Goal: Obtain resource: Download file/media

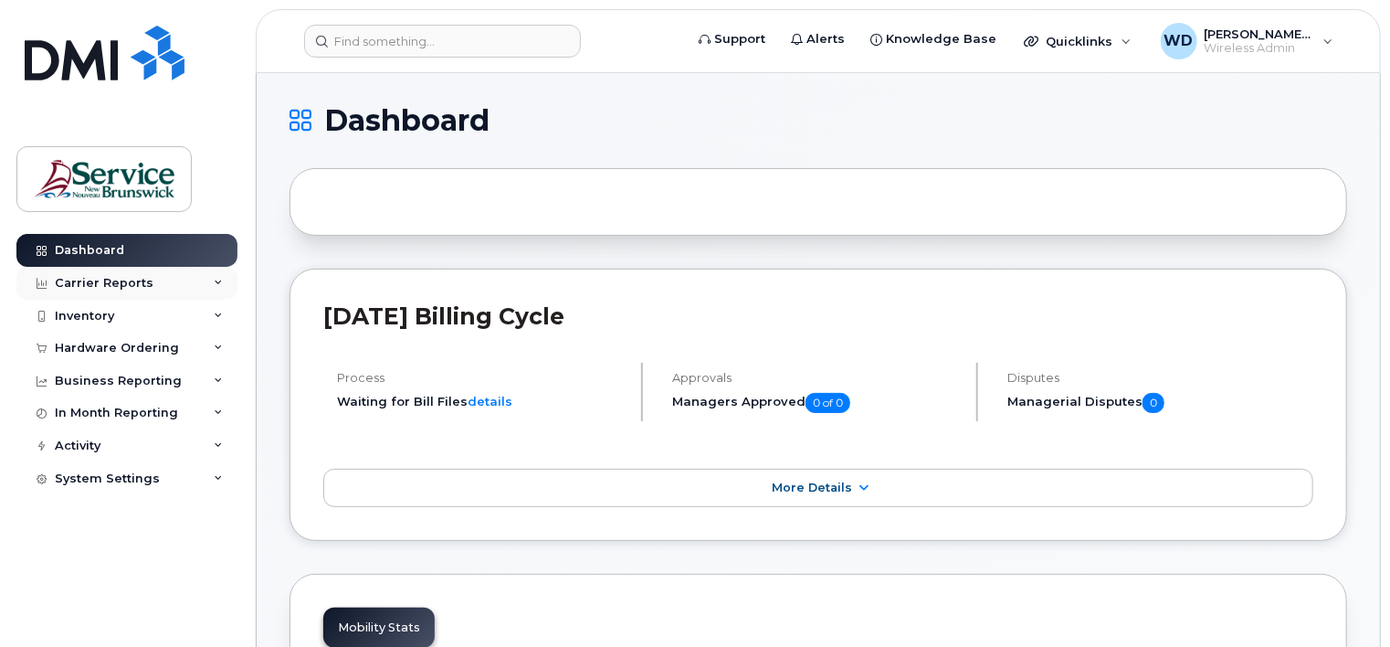
click at [87, 286] on div "Carrier Reports" at bounding box center [104, 283] width 99 height 15
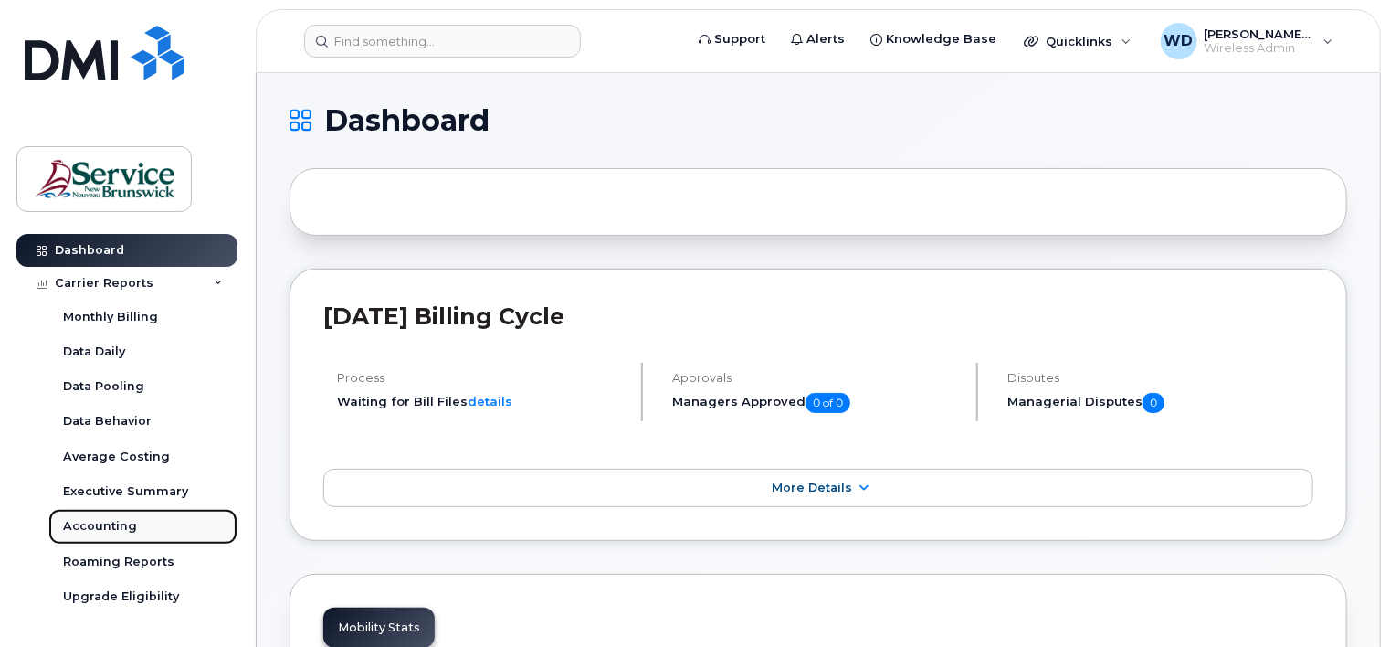
click at [96, 529] on div "Accounting" at bounding box center [100, 526] width 74 height 16
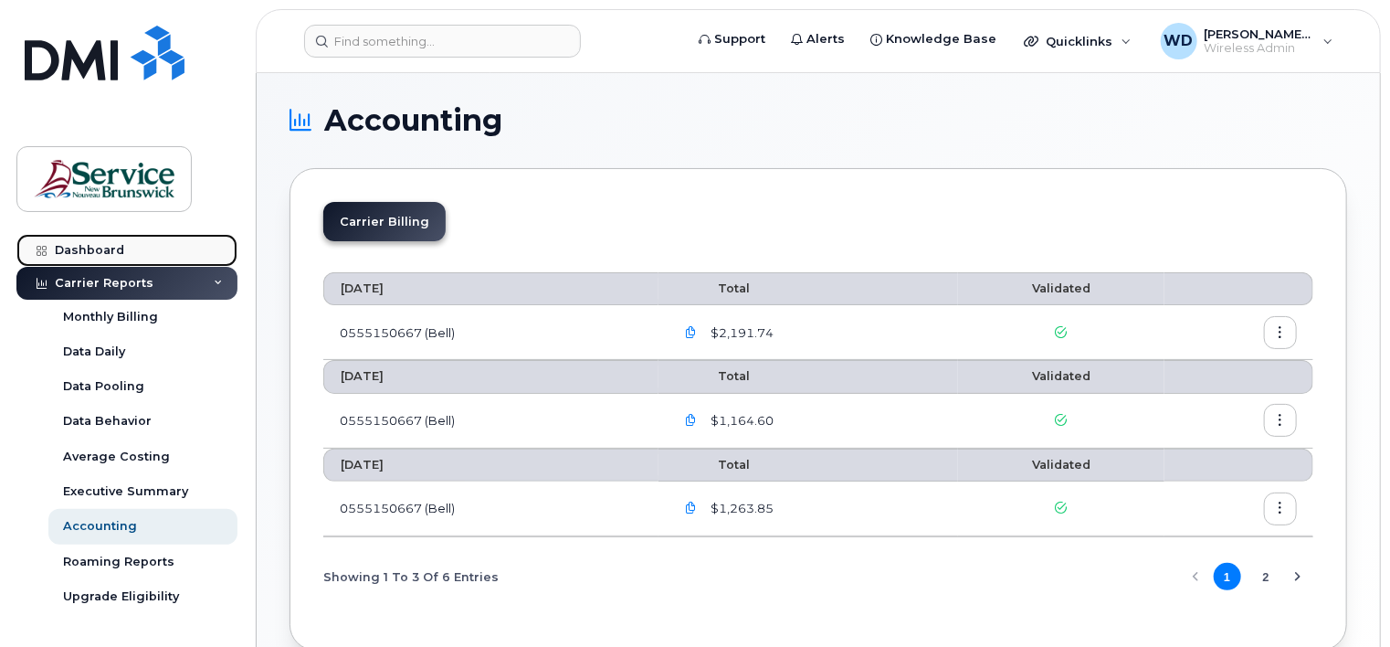
click at [83, 253] on div "Dashboard" at bounding box center [89, 250] width 69 height 15
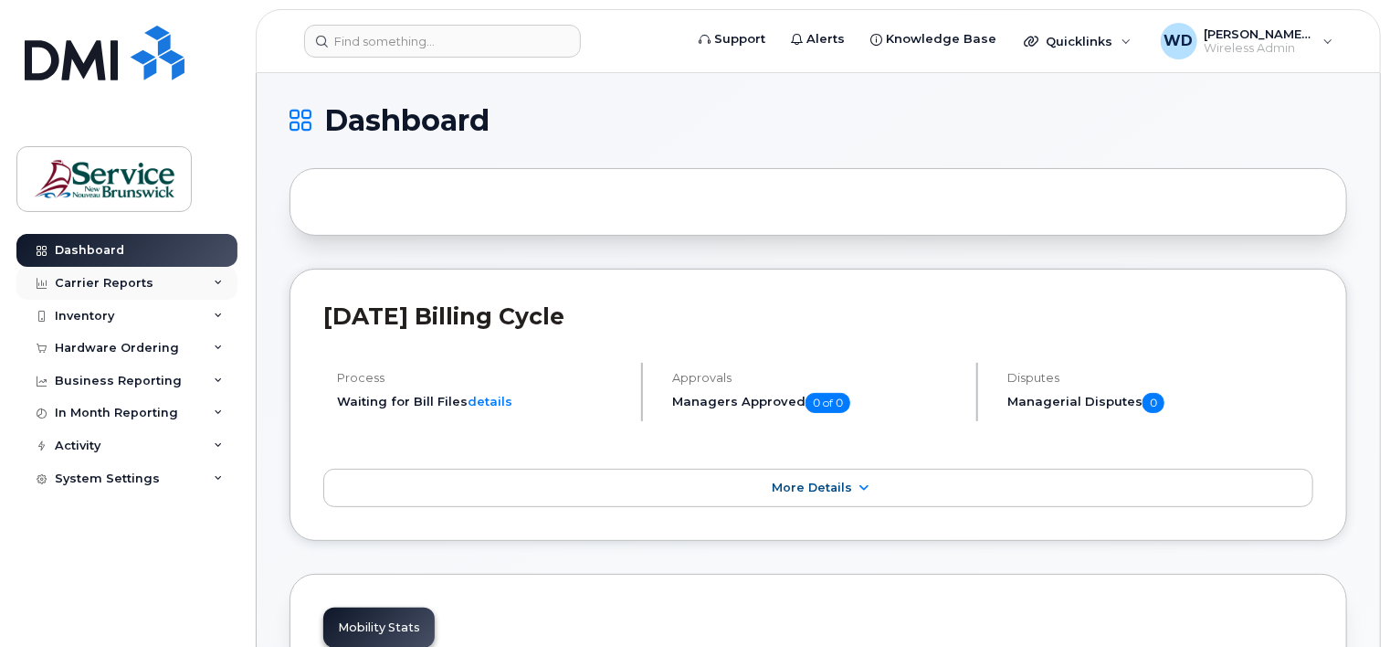
click at [109, 286] on div "Carrier Reports" at bounding box center [104, 283] width 99 height 15
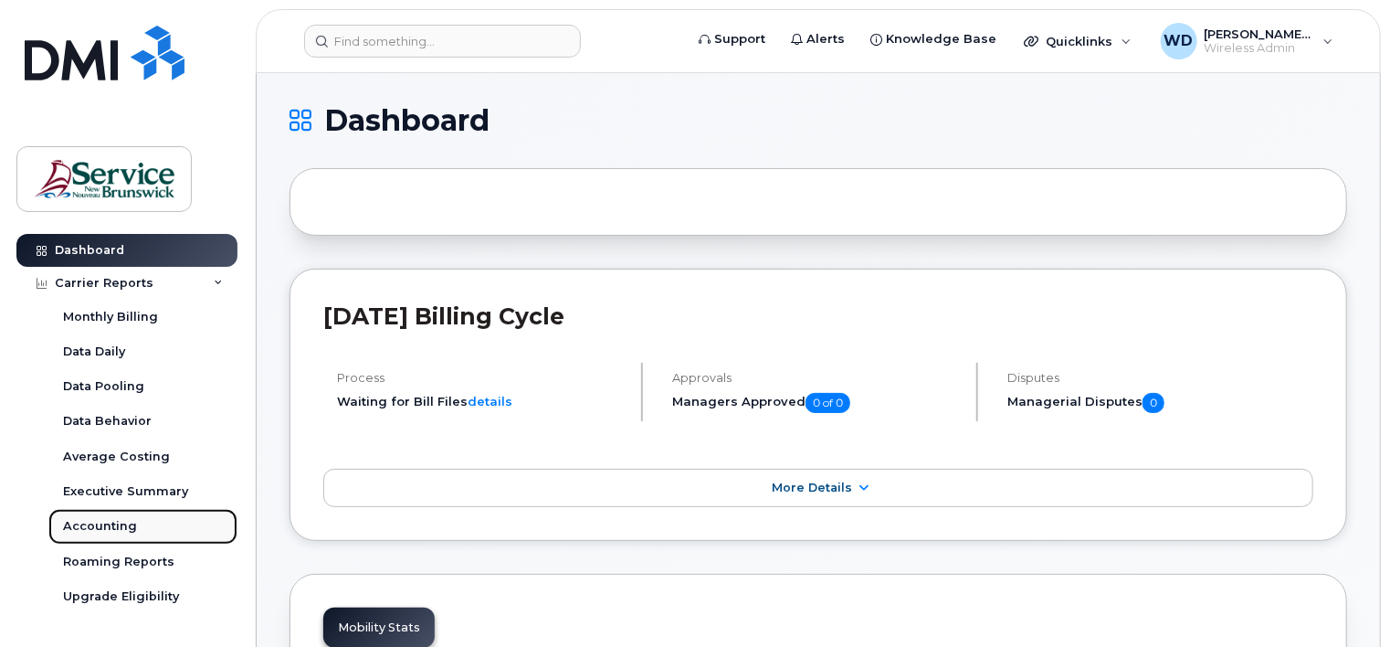
click at [106, 529] on div "Accounting" at bounding box center [100, 526] width 74 height 16
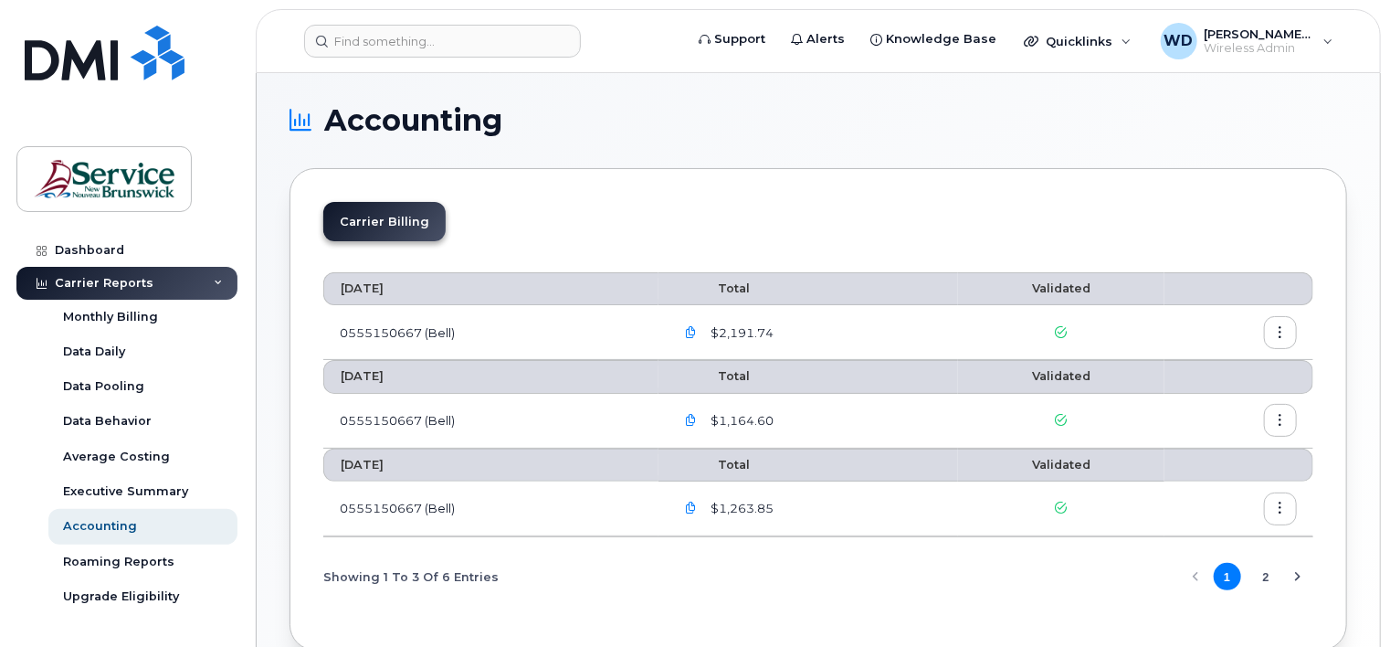
click at [1308, 330] on td at bounding box center [1239, 332] width 149 height 55
click at [1300, 329] on td at bounding box center [1239, 332] width 149 height 55
click at [1281, 329] on icon "button" at bounding box center [1281, 333] width 12 height 12
click at [1198, 401] on span "Download" at bounding box center [1198, 405] width 71 height 16
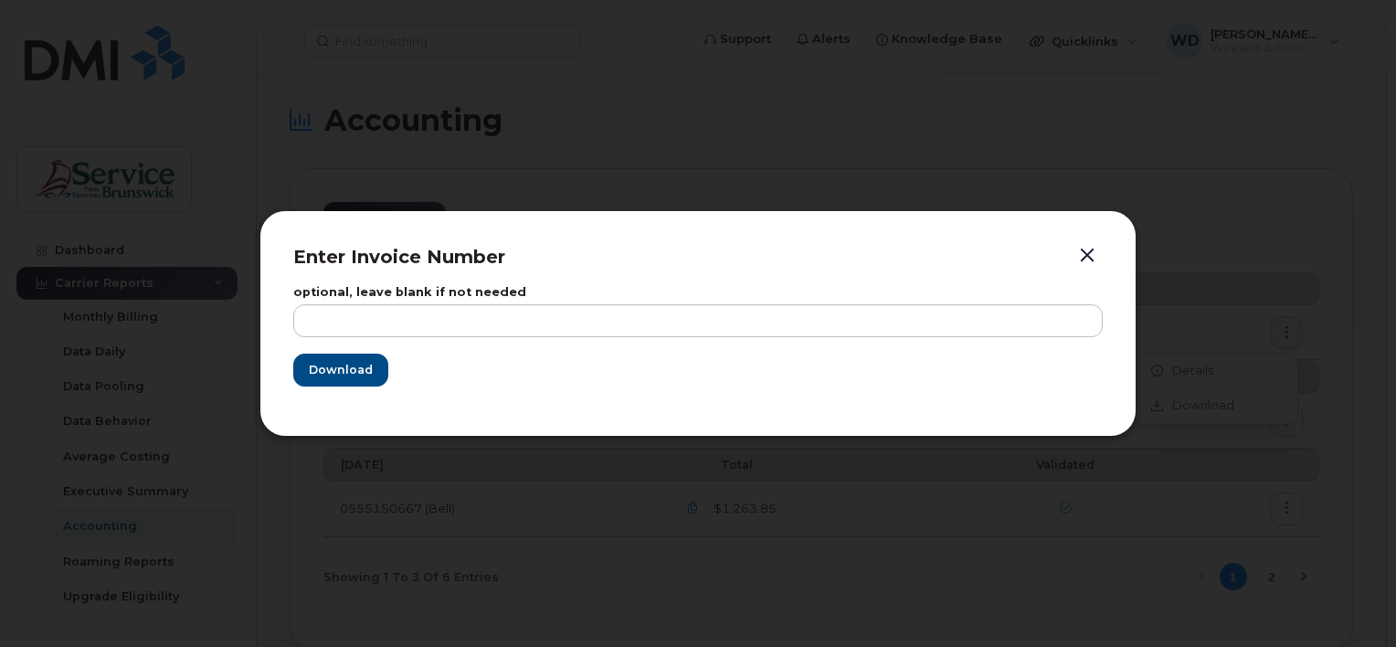
click at [1083, 248] on button "button" at bounding box center [1086, 256] width 27 height 26
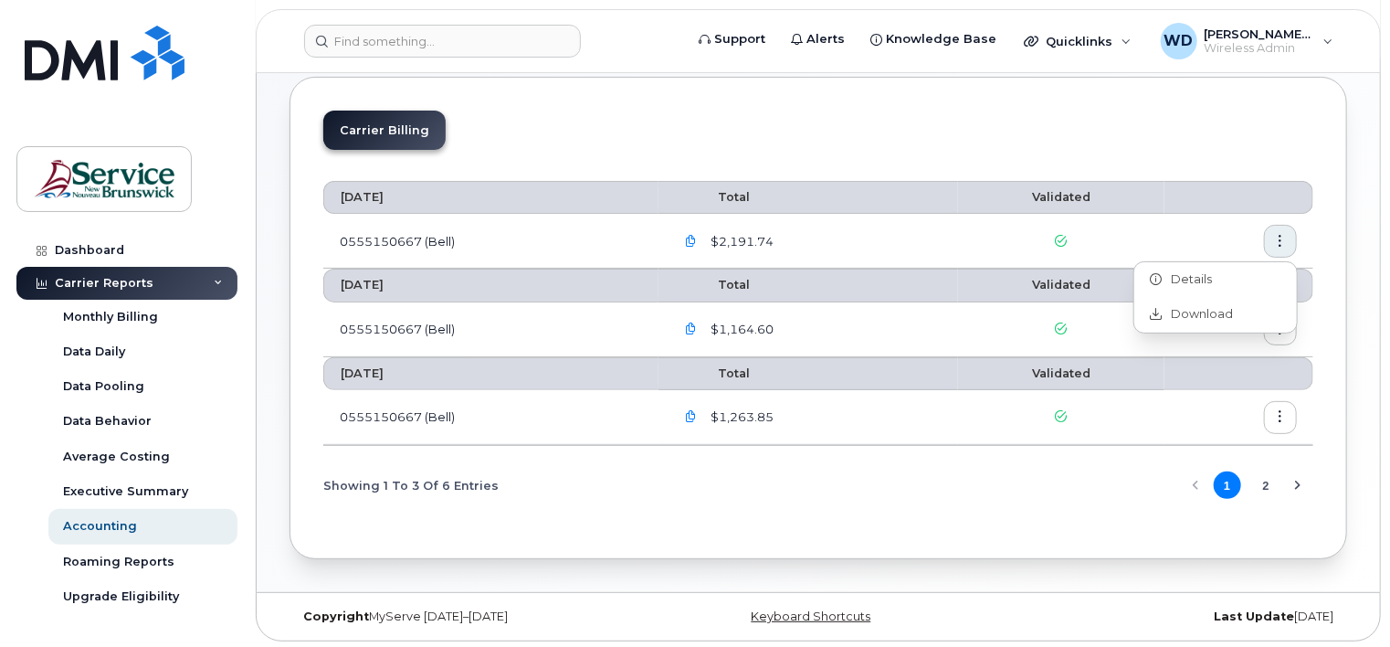
scroll to position [91, 0]
click at [1266, 480] on button "2" at bounding box center [1265, 484] width 27 height 27
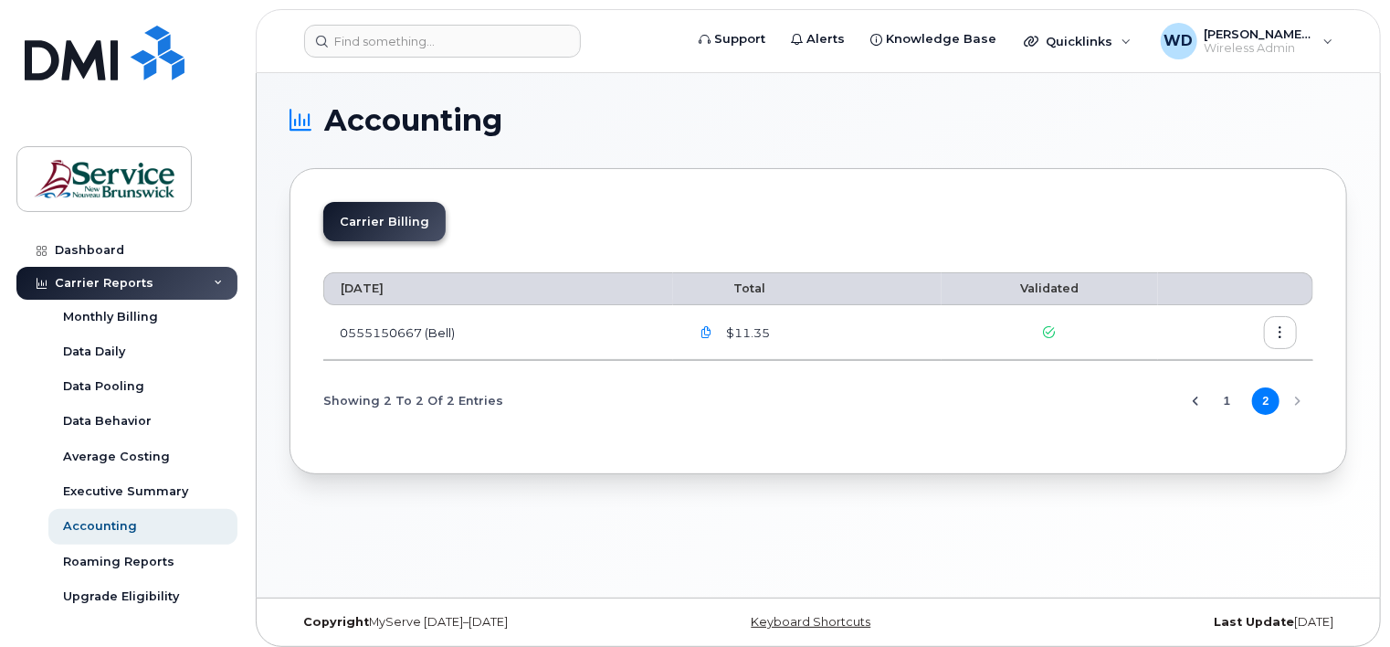
click at [1227, 397] on button "1" at bounding box center [1227, 400] width 27 height 27
